Goal: Find specific page/section: Find specific page/section

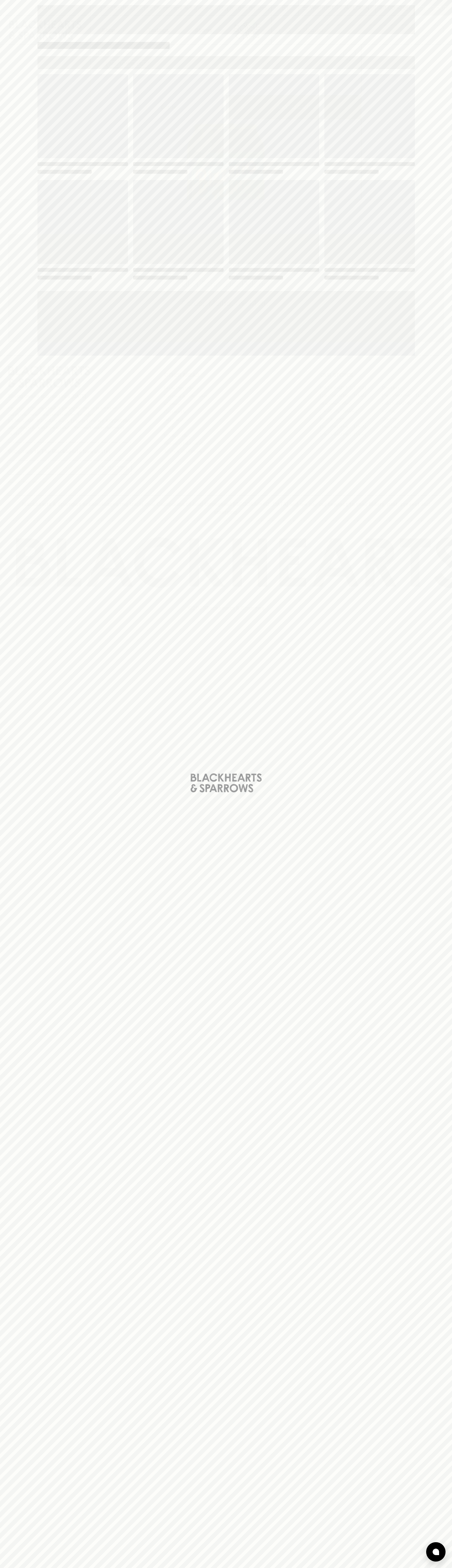
click at [307, 207] on span "Loading" at bounding box center [274, 222] width 90 height 84
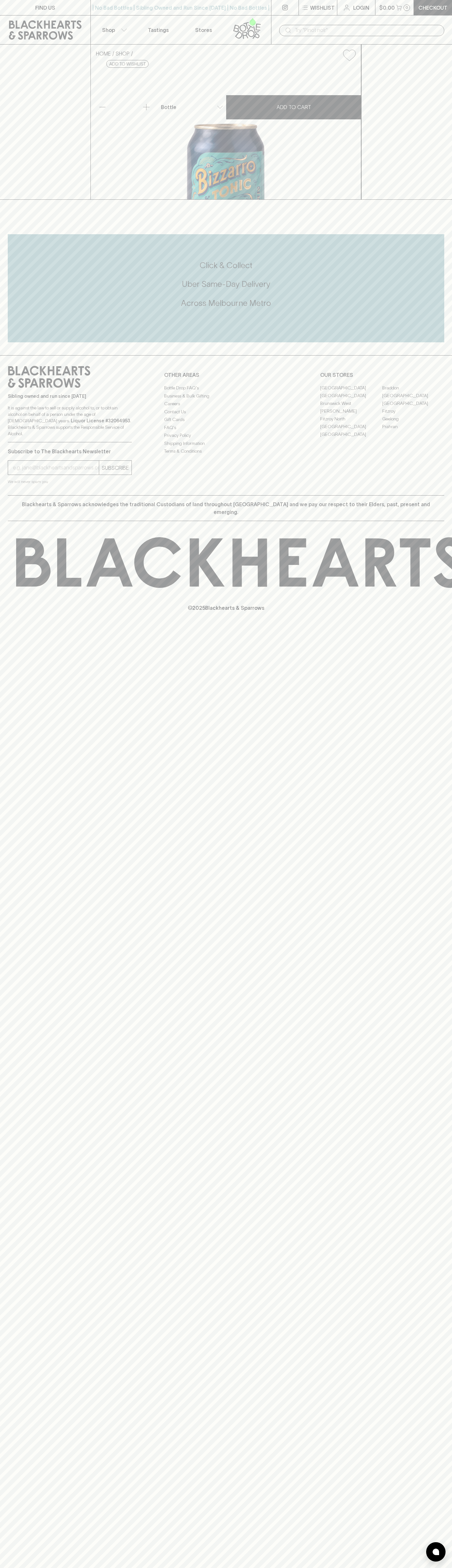
click at [290, 1] on link at bounding box center [284, 7] width 27 height 15
click at [439, 1012] on div "FIND US | No Bad Bottles | Sibling Owned and Run Since [DATE] | No Bad Bottles …" at bounding box center [226, 784] width 452 height 1568
click at [406, 1567] on html "FIND US | No Bad Bottles | Sibling Owned and Run Since [DATE] | No Bad Bottles …" at bounding box center [226, 784] width 452 height 1568
click at [1, 628] on div "© 2025 Blackhearts & Sparrows" at bounding box center [226, 574] width 452 height 107
